Goal: Information Seeking & Learning: Learn about a topic

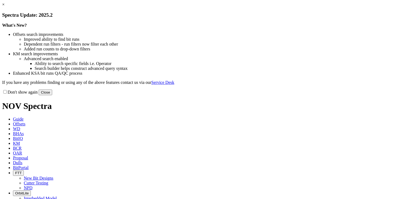
click at [52, 95] on button "Close" at bounding box center [46, 93] width 14 height 6
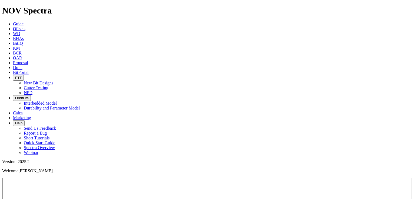
click at [25, 26] on span "Offsets" at bounding box center [19, 28] width 12 height 5
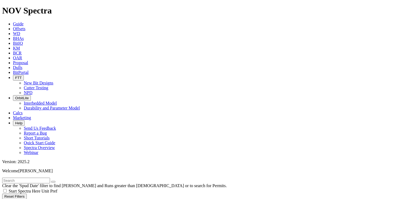
scroll to position [58, 0]
